Goal: Information Seeking & Learning: Learn about a topic

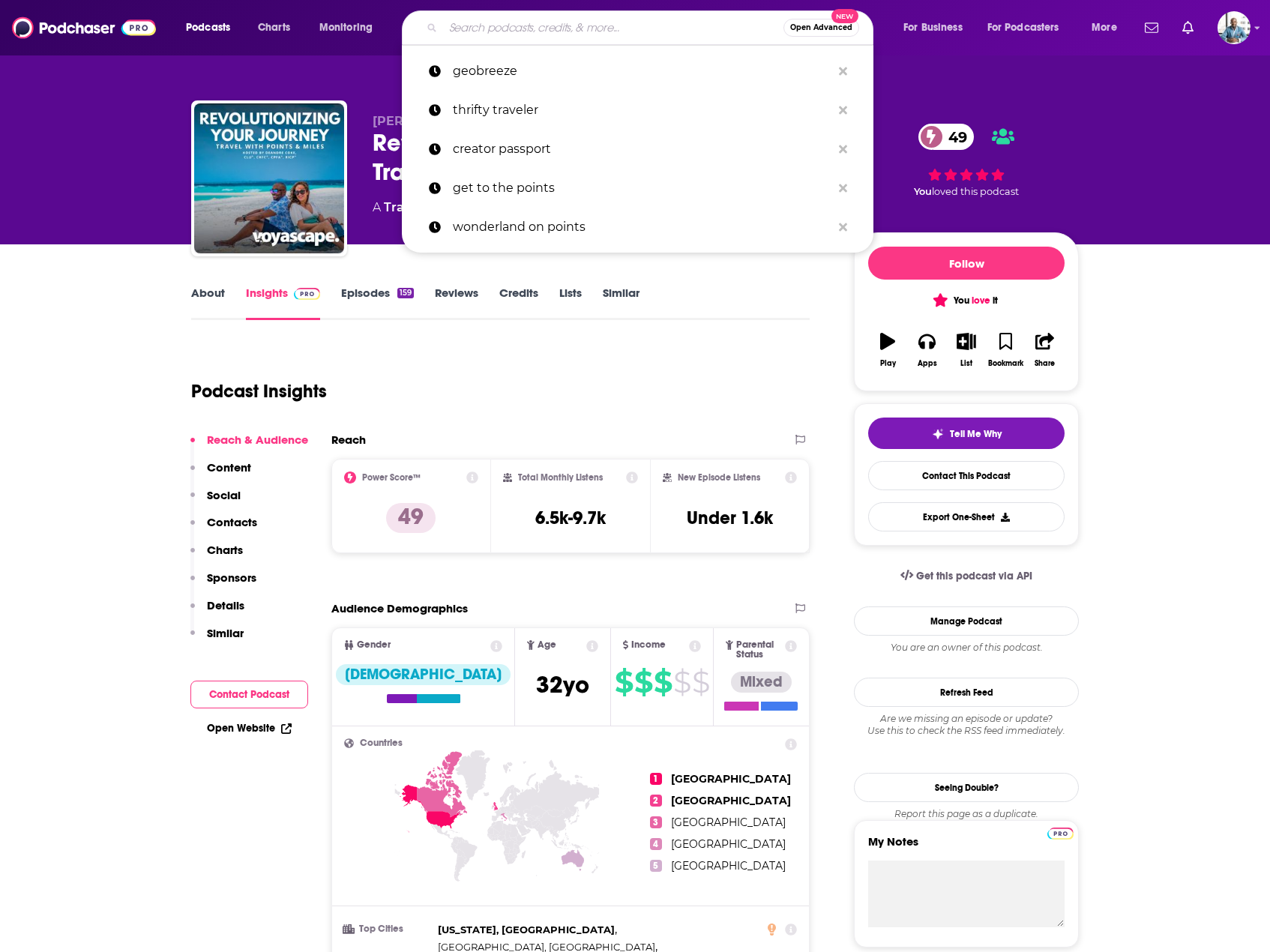
click at [553, 31] on input "Search podcasts, credits, & more..." at bounding box center [613, 27] width 341 height 24
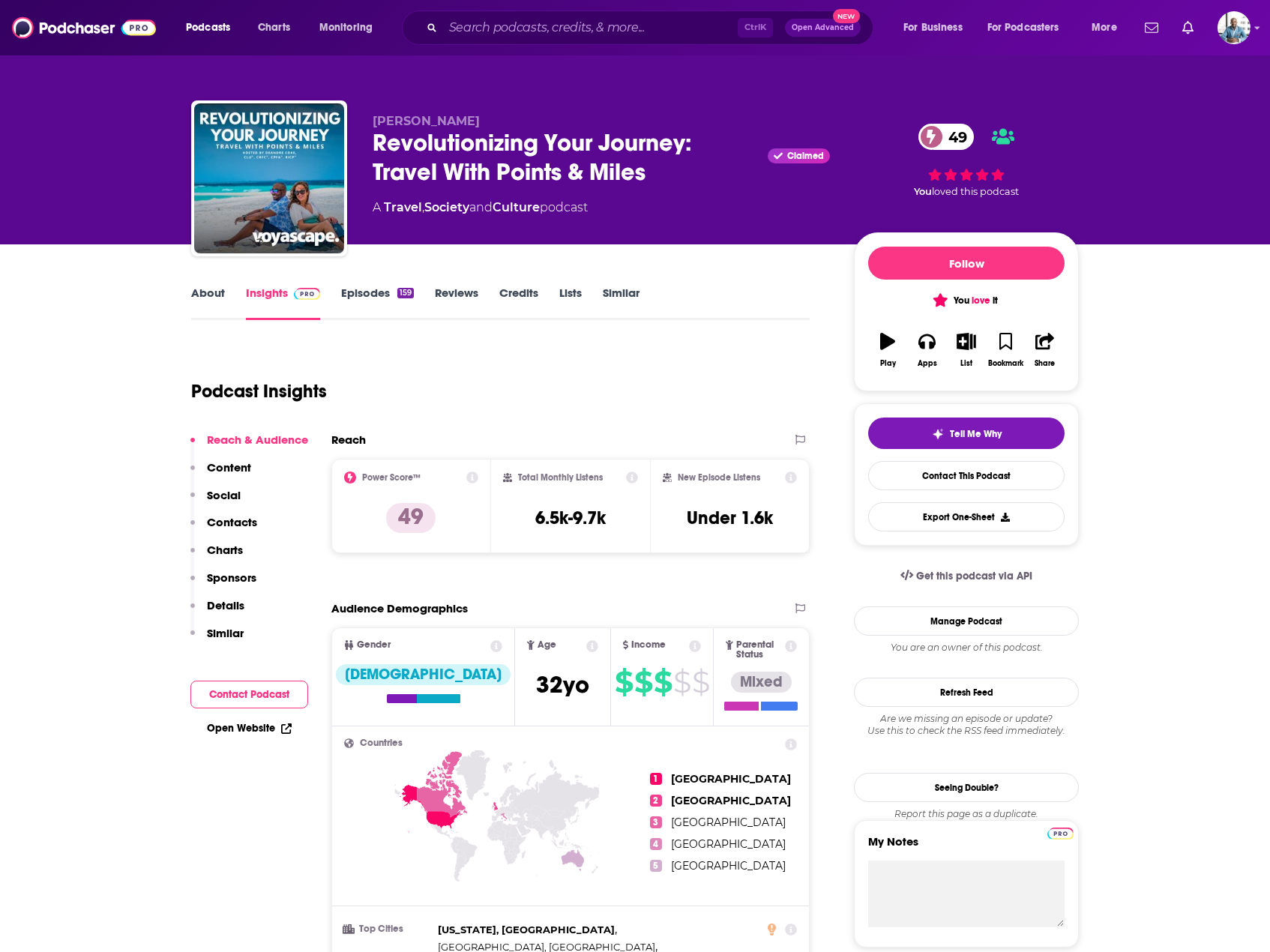
click at [520, 382] on div "Podcast Insights" at bounding box center [494, 382] width 607 height 77
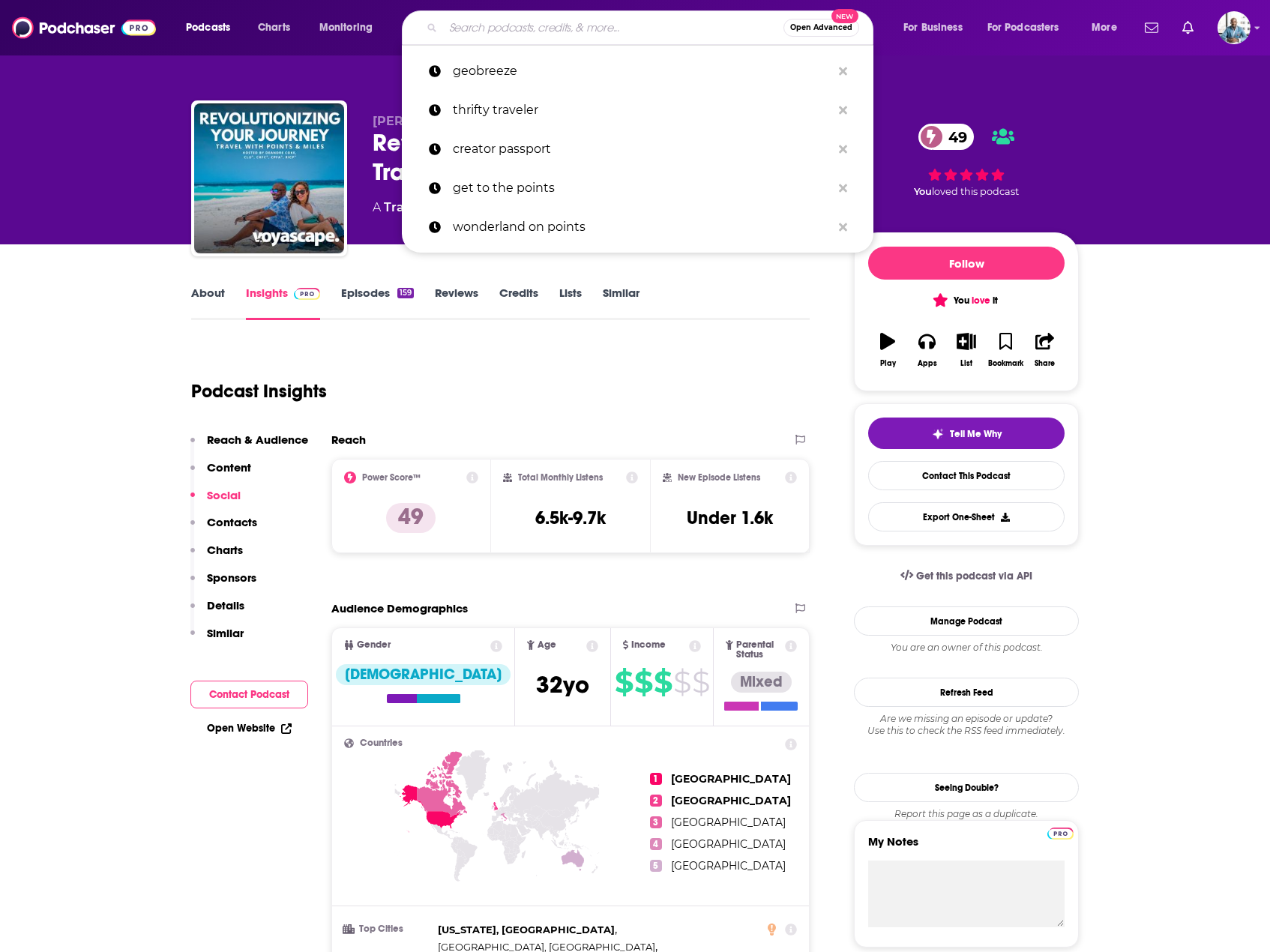
click at [511, 31] on input "Search podcasts, credits, & more..." at bounding box center [613, 27] width 341 height 24
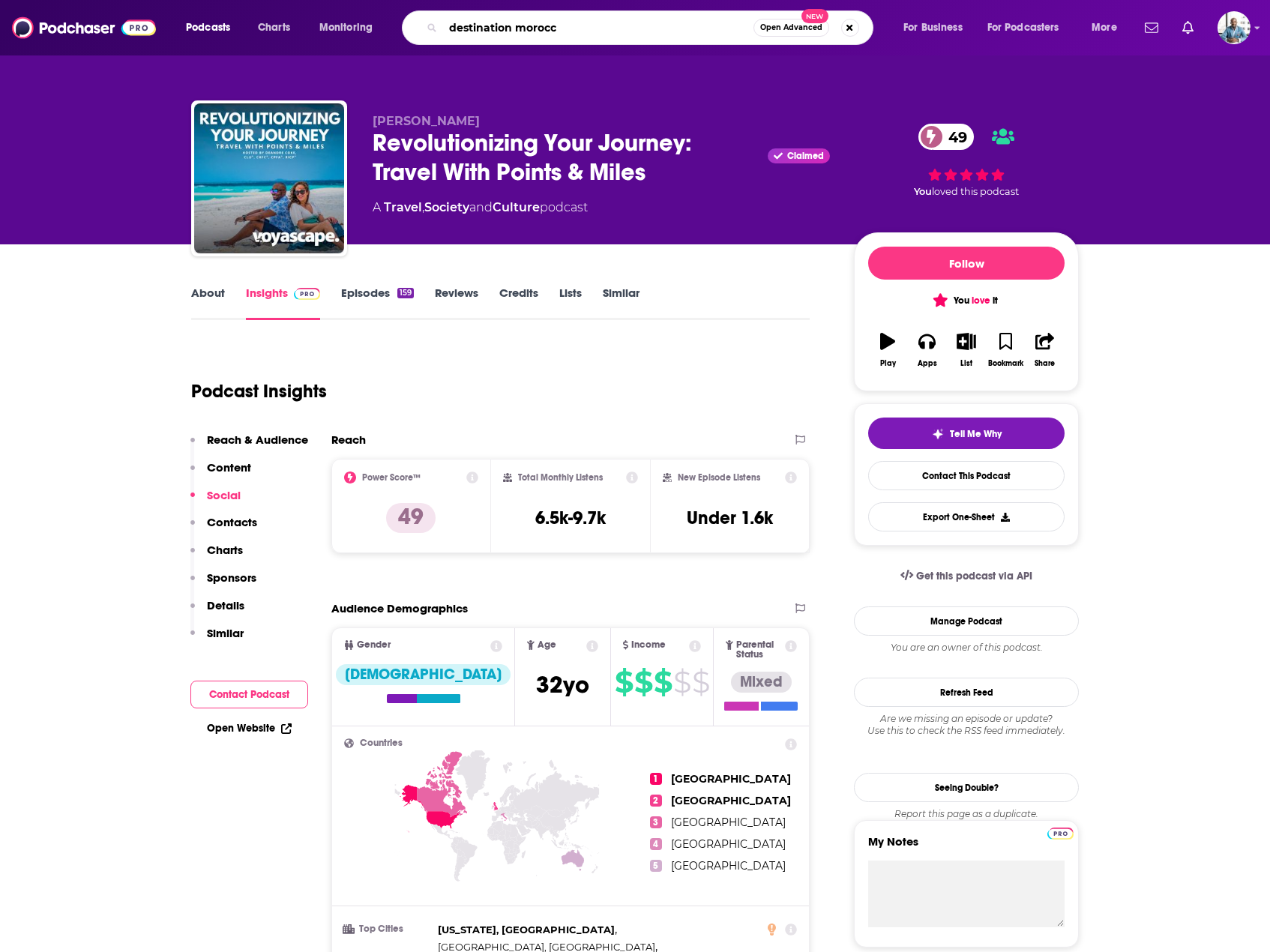
type input "destination [GEOGRAPHIC_DATA]"
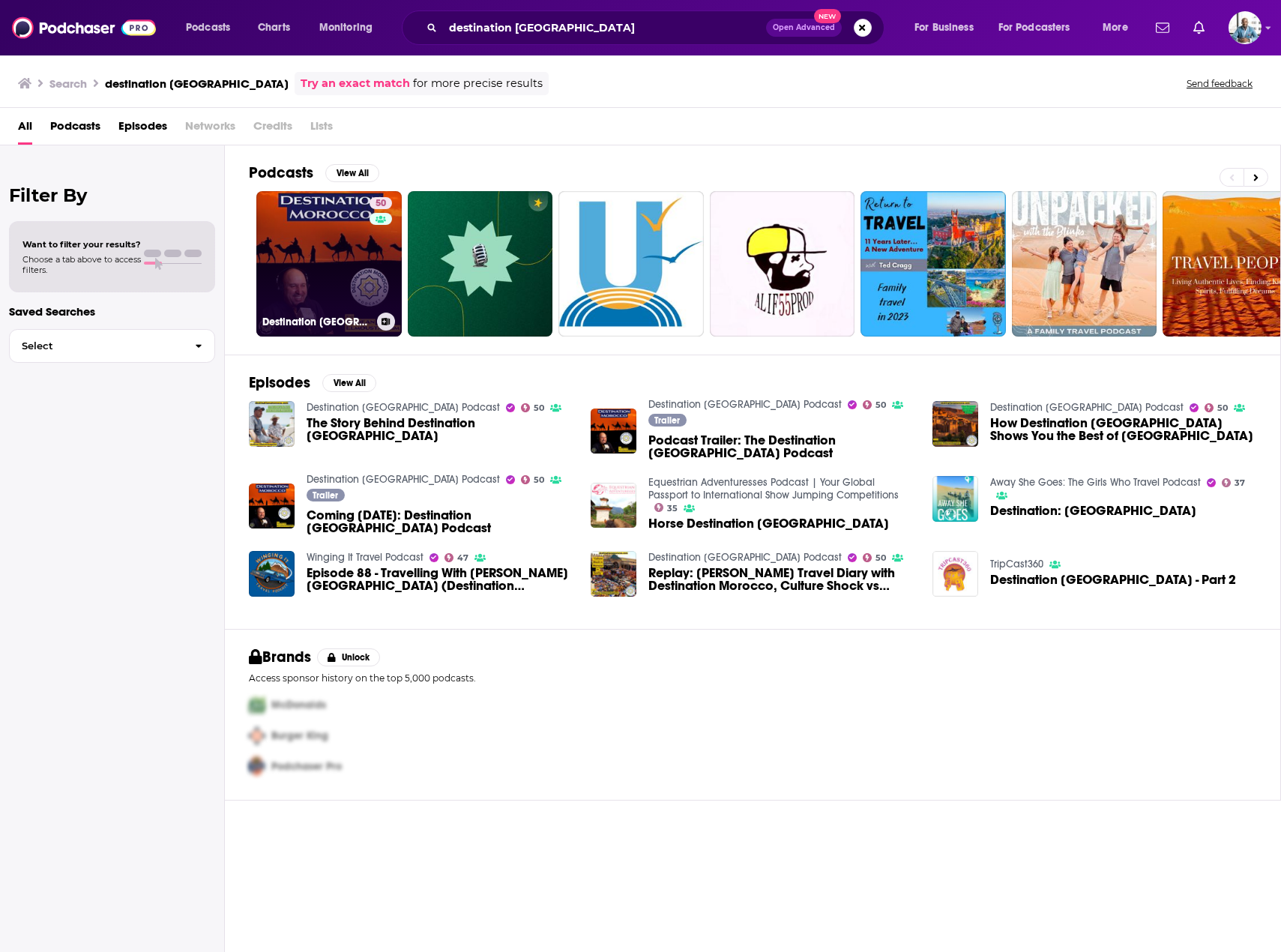
click at [313, 264] on link "50 Destination [GEOGRAPHIC_DATA] Podcast" at bounding box center [329, 264] width 146 height 146
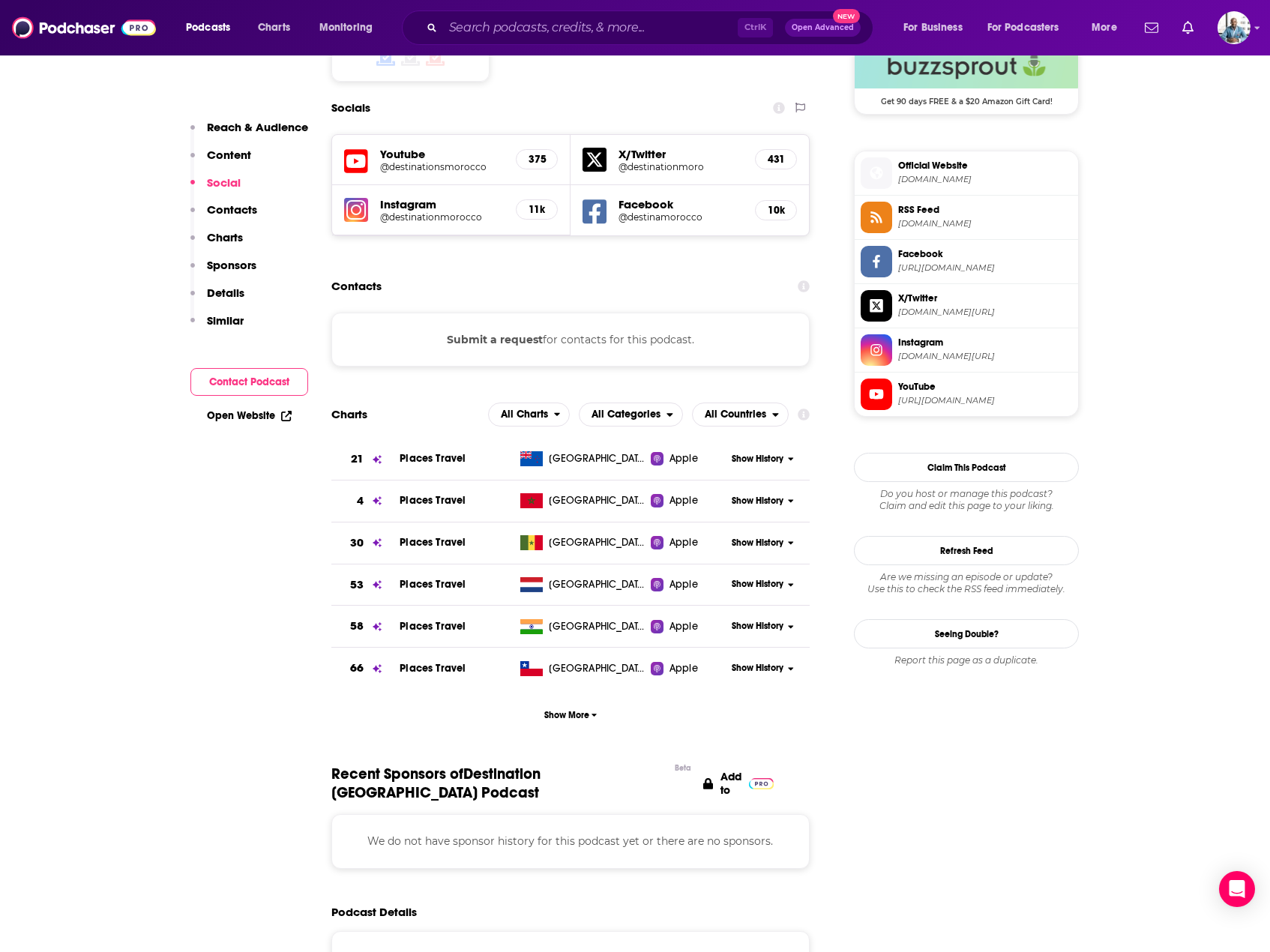
scroll to position [1275, 0]
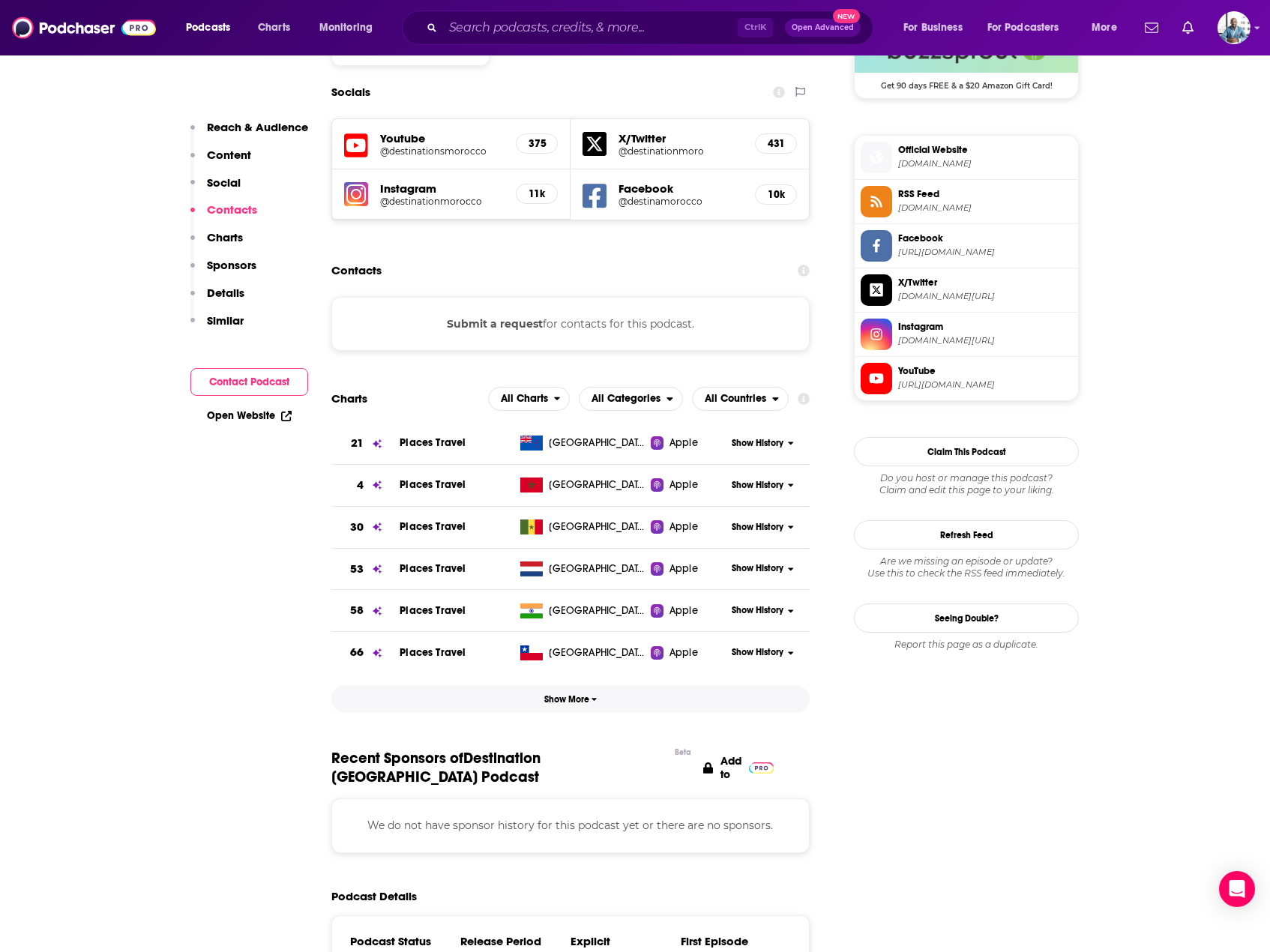
click at [566, 695] on span "Show More" at bounding box center [571, 699] width 53 height 10
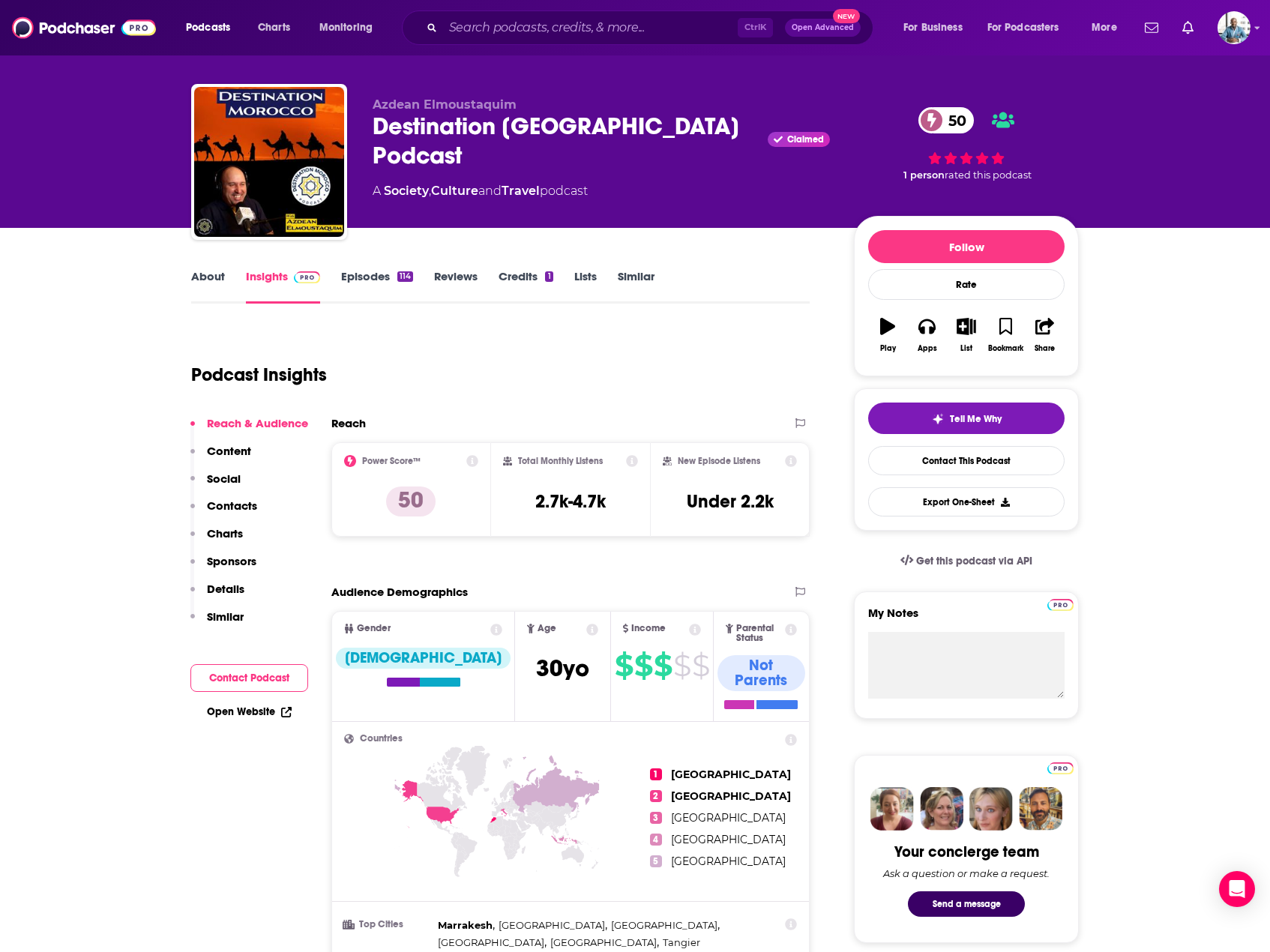
scroll to position [0, 0]
